Goal: Find specific page/section: Find specific page/section

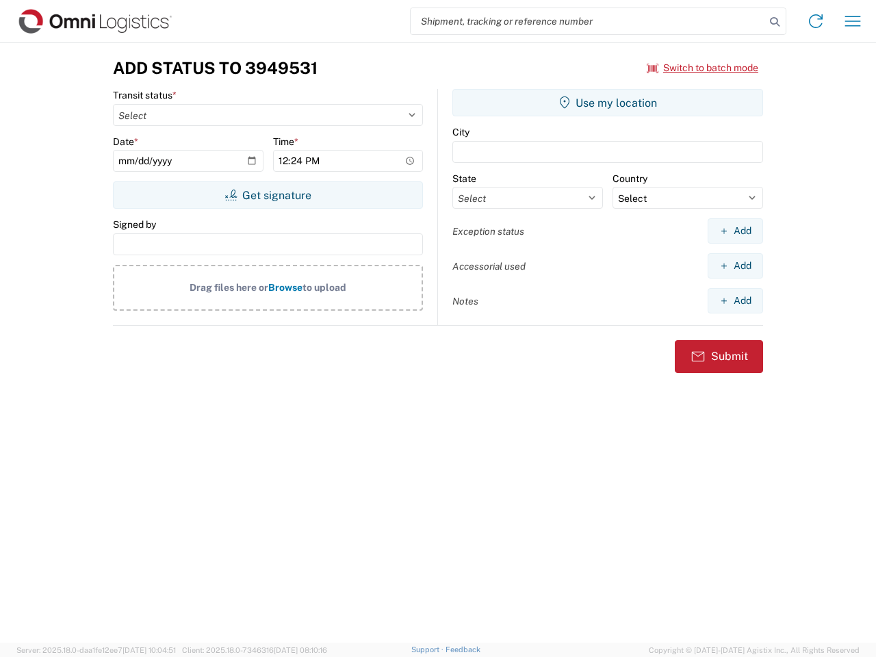
click at [588, 21] on input "search" at bounding box center [588, 21] width 355 height 26
click at [775, 22] on icon at bounding box center [774, 21] width 19 height 19
click at [816, 21] on icon at bounding box center [816, 21] width 22 height 22
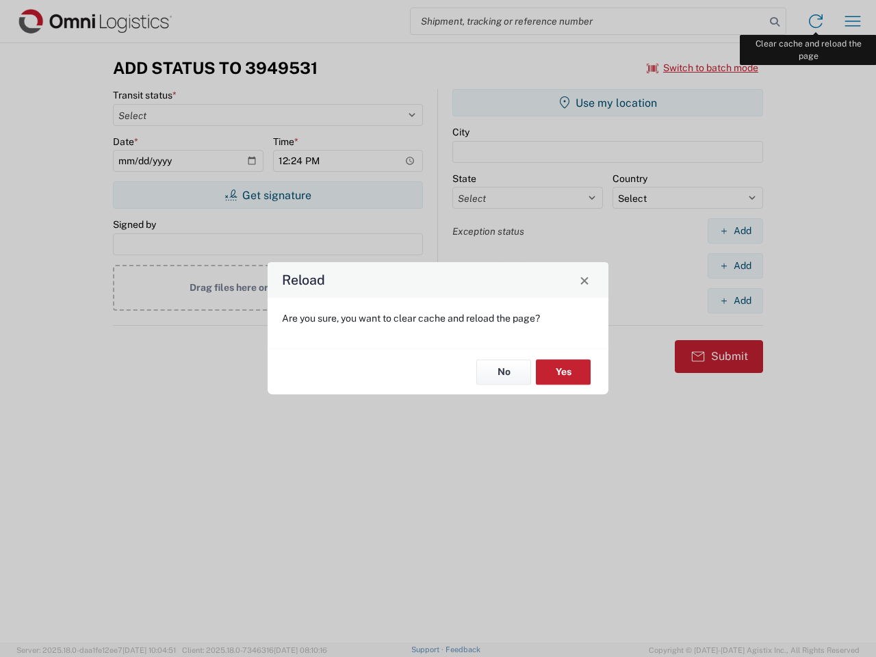
click at [853, 21] on div "Reload Are you sure, you want to clear cache and reload the page? No Yes" at bounding box center [438, 328] width 876 height 657
click at [703, 68] on div "Reload Are you sure, you want to clear cache and reload the page? No Yes" at bounding box center [438, 328] width 876 height 657
click at [268, 195] on div "Reload Are you sure, you want to clear cache and reload the page? No Yes" at bounding box center [438, 328] width 876 height 657
click at [608, 103] on div "Reload Are you sure, you want to clear cache and reload the page? No Yes" at bounding box center [438, 328] width 876 height 657
click at [735, 231] on div "Reload Are you sure, you want to clear cache and reload the page? No Yes" at bounding box center [438, 328] width 876 height 657
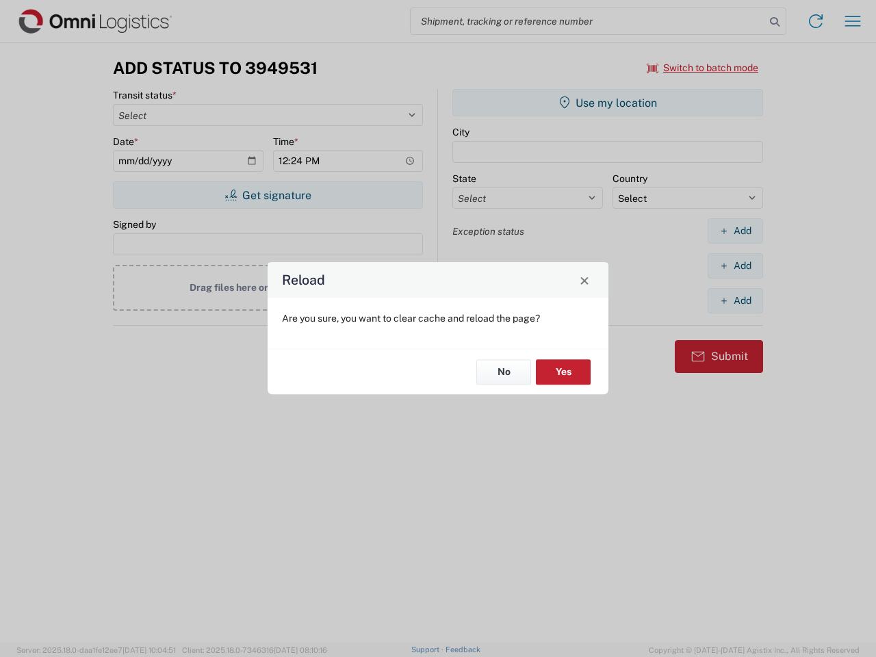
click at [735, 266] on div "Reload Are you sure, you want to clear cache and reload the page? No Yes" at bounding box center [438, 328] width 876 height 657
click at [735, 300] on div "Reload Are you sure, you want to clear cache and reload the page? No Yes" at bounding box center [438, 328] width 876 height 657
